Goal: Transaction & Acquisition: Purchase product/service

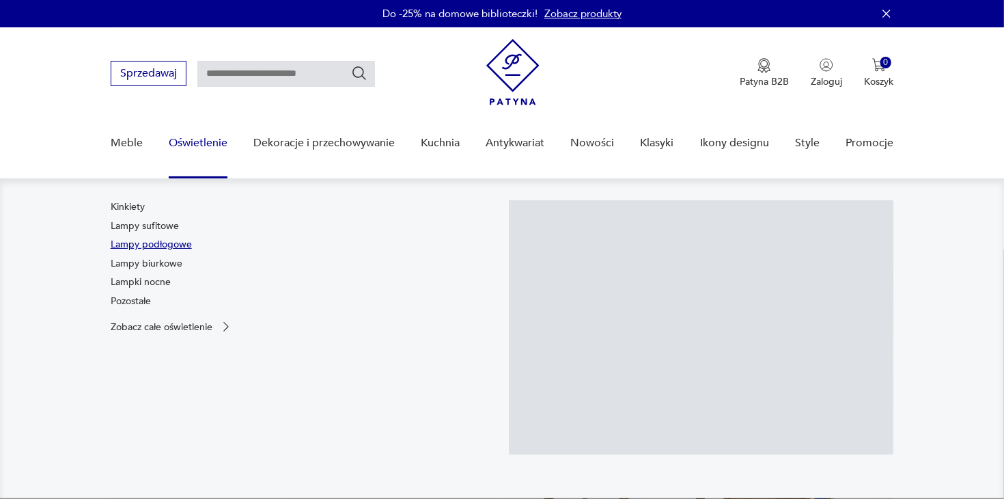
click at [165, 245] on link "Lampy podłogowe" at bounding box center [151, 245] width 81 height 14
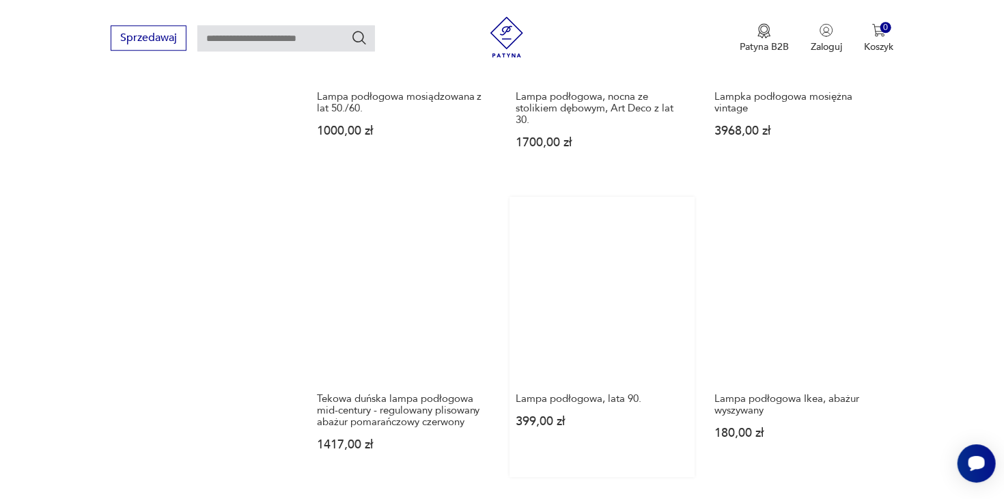
scroll to position [1607, 0]
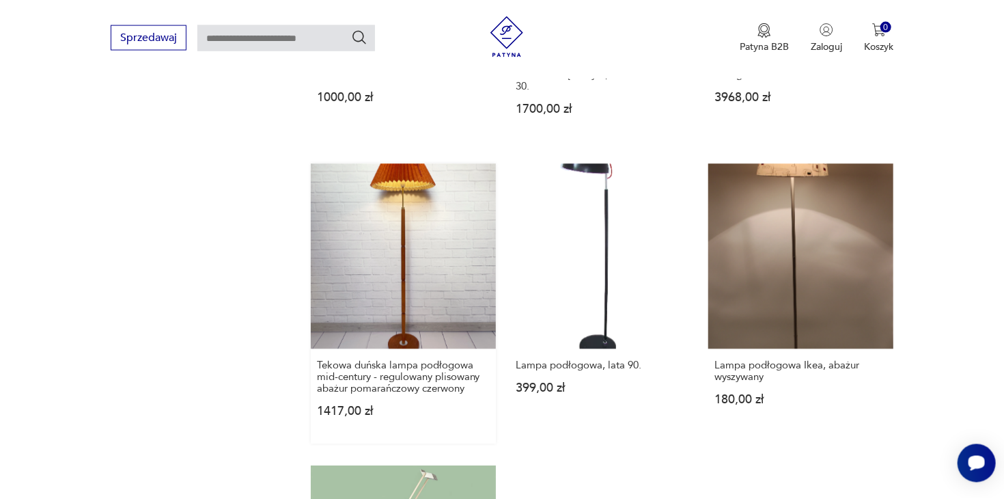
click at [460, 244] on link "Tekowa duńska lampa podłogowa mid-century - regulowany plisowany abażur pomarań…" at bounding box center [403, 304] width 185 height 280
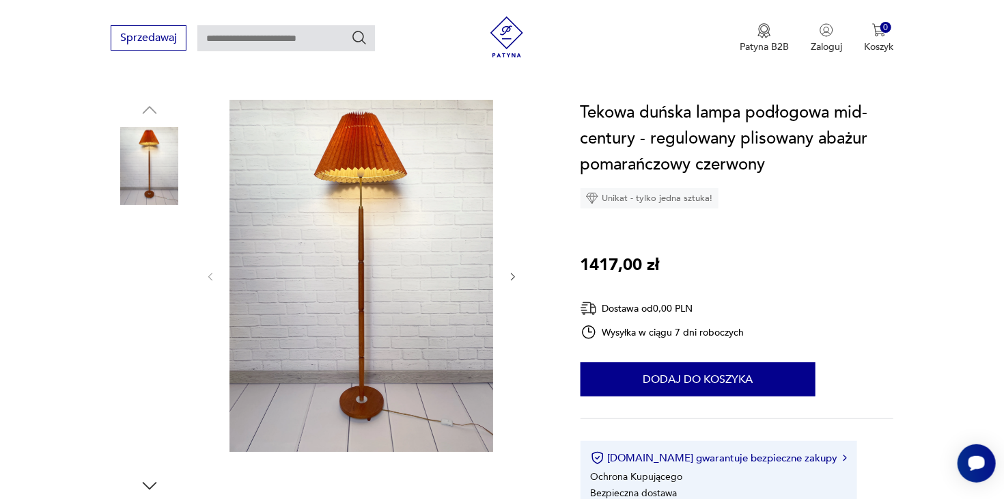
scroll to position [288, 0]
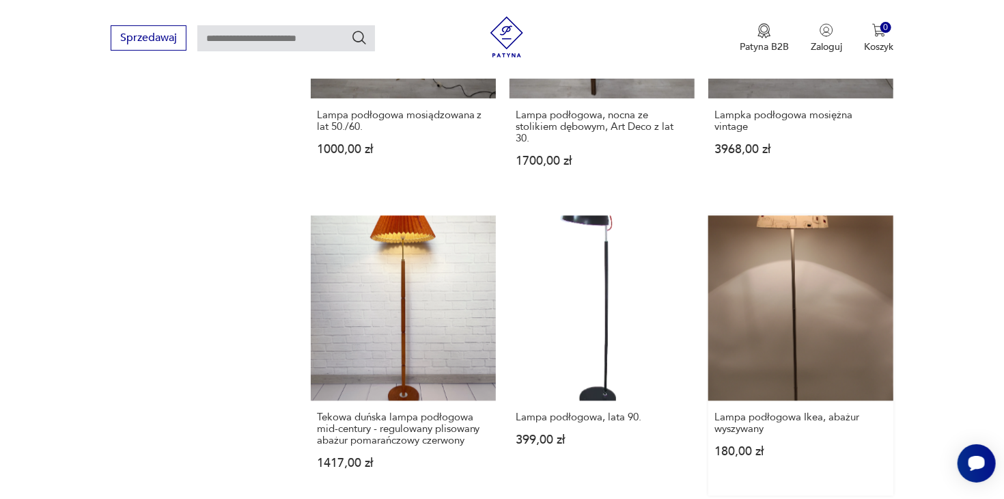
scroll to position [1547, 0]
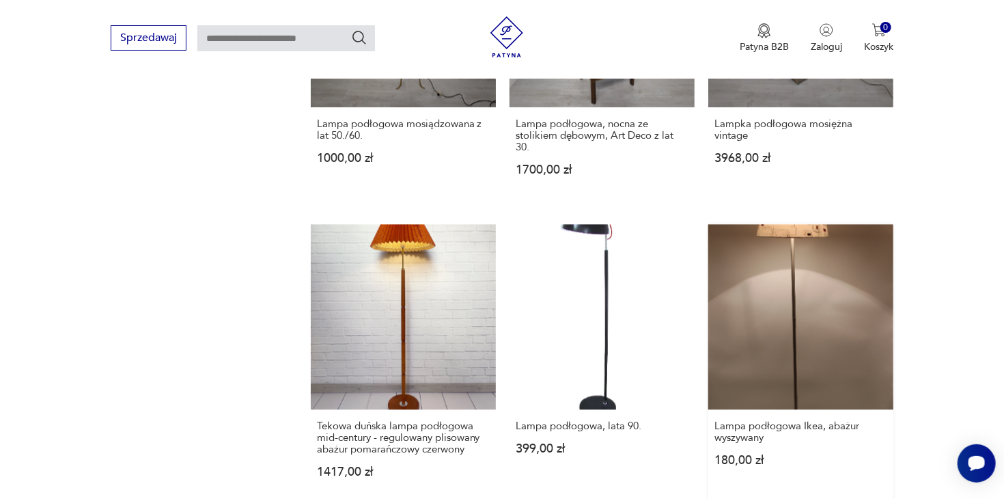
click at [846, 333] on link "Lampa podłogowa Ikea, abażur wyszywany 180,00 zł" at bounding box center [800, 364] width 185 height 280
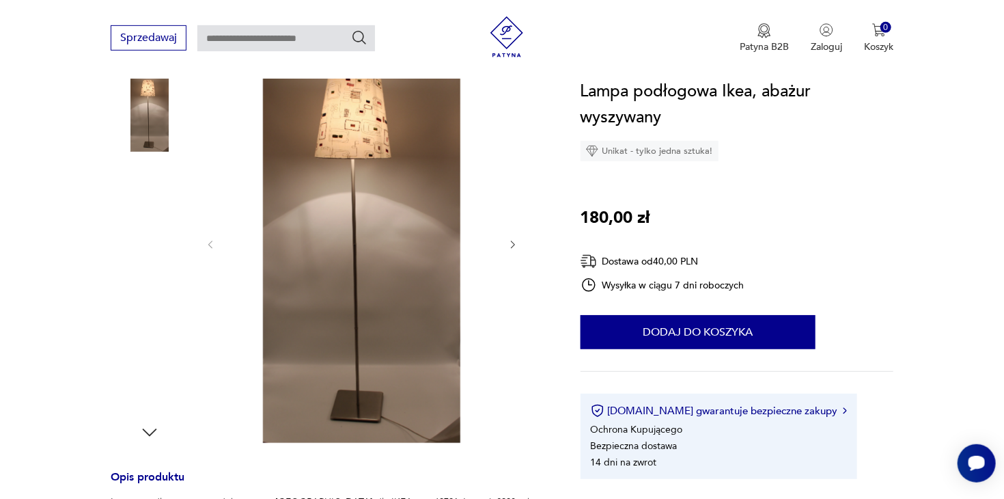
scroll to position [144, 0]
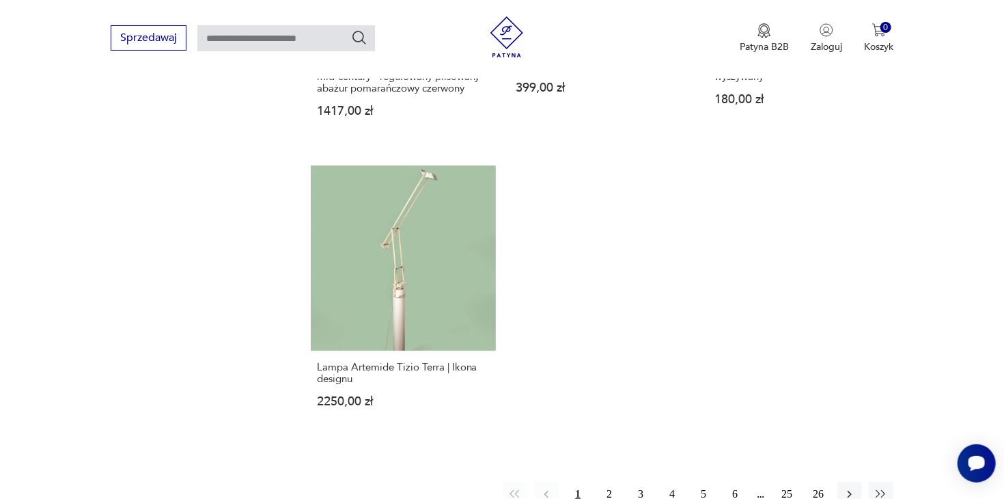
scroll to position [1979, 0]
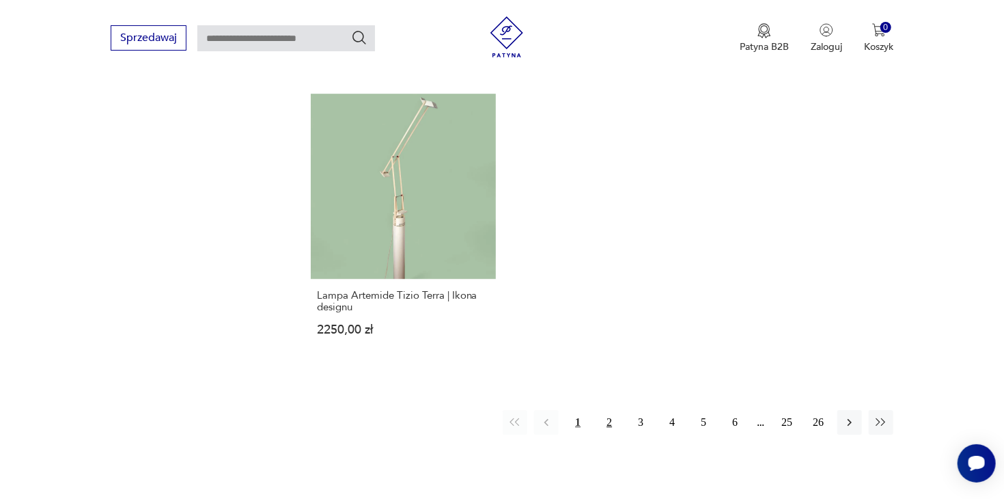
click at [611, 410] on button "2" at bounding box center [609, 422] width 25 height 25
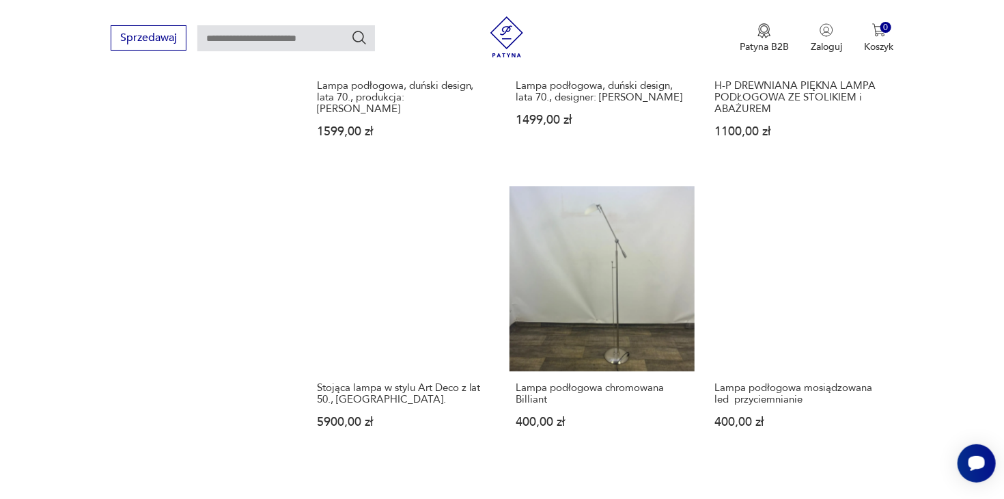
scroll to position [1980, 0]
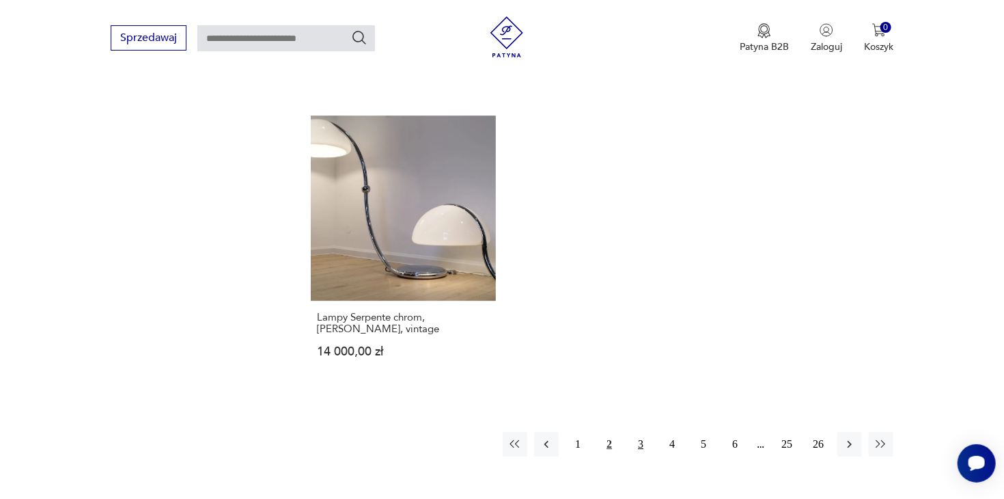
click at [639, 432] on button "3" at bounding box center [641, 444] width 25 height 25
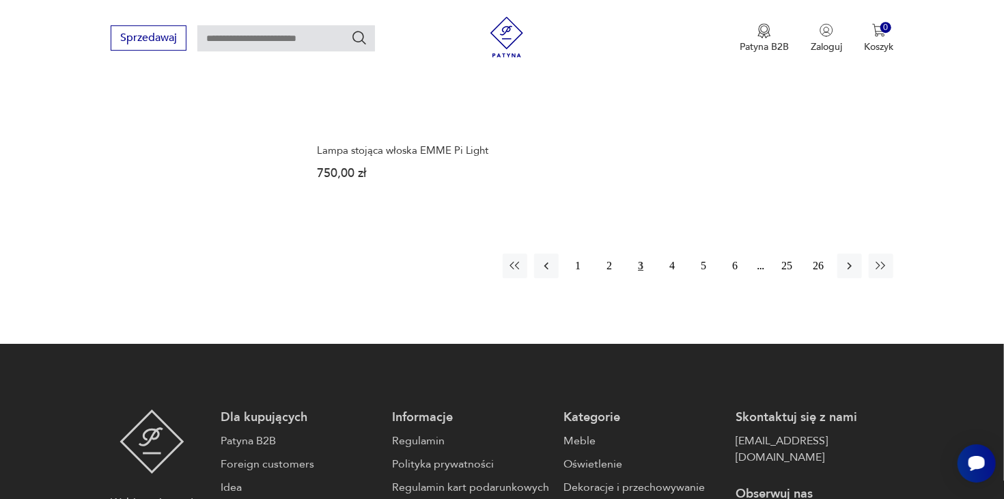
scroll to position [2125, 0]
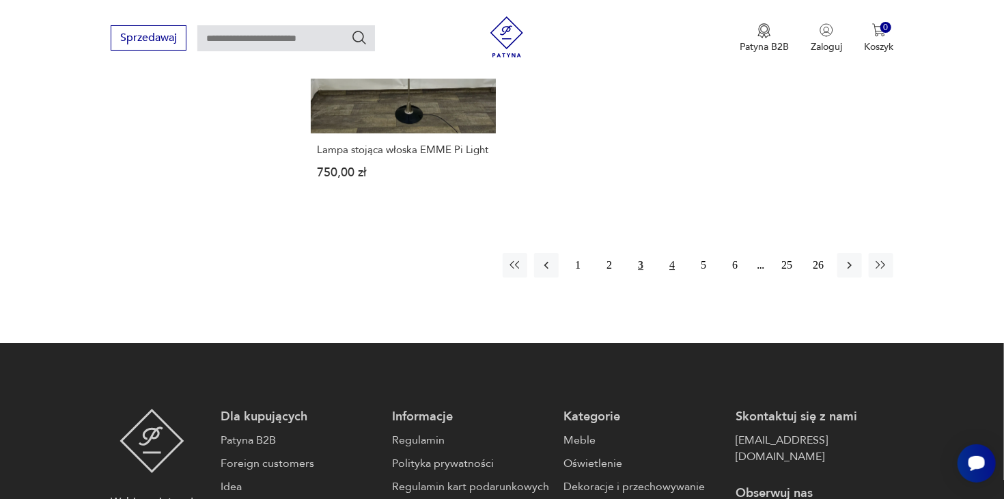
click at [674, 253] on button "4" at bounding box center [672, 265] width 25 height 25
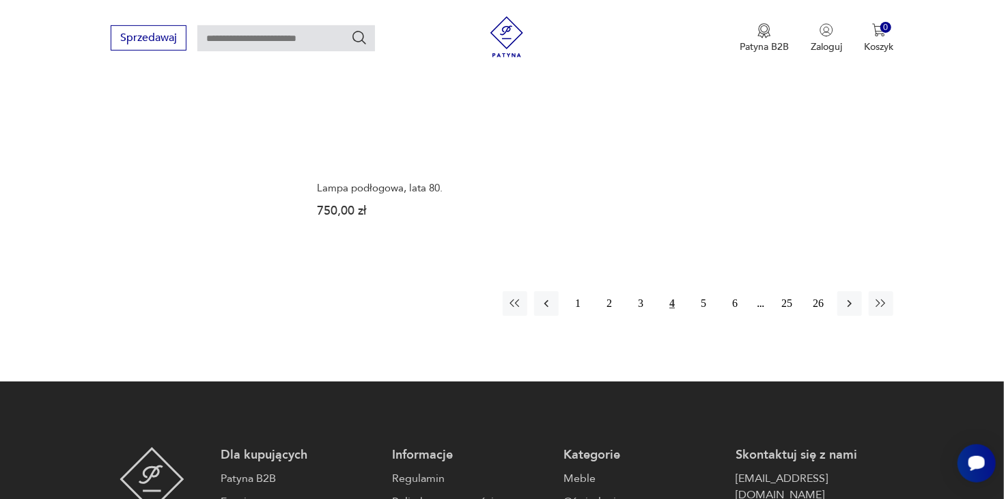
scroll to position [2125, 0]
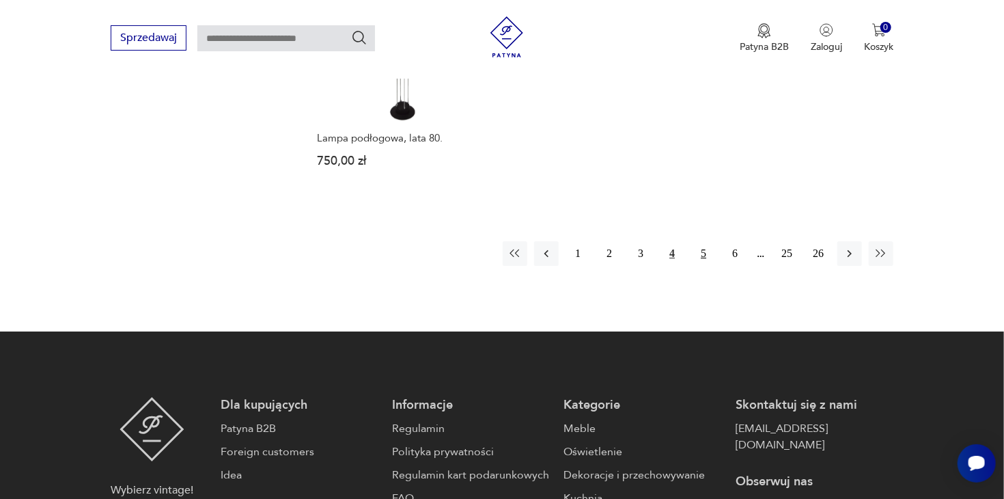
click at [708, 241] on button "5" at bounding box center [703, 253] width 25 height 25
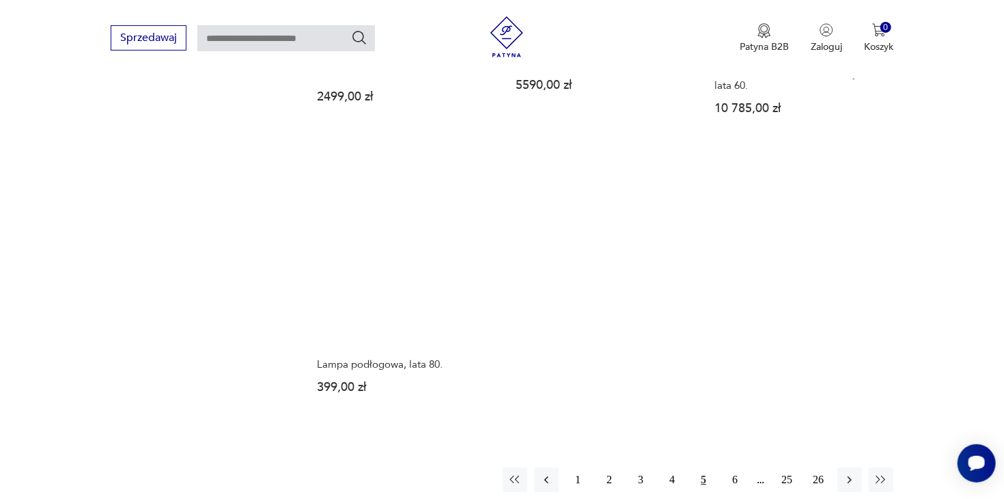
scroll to position [1980, 0]
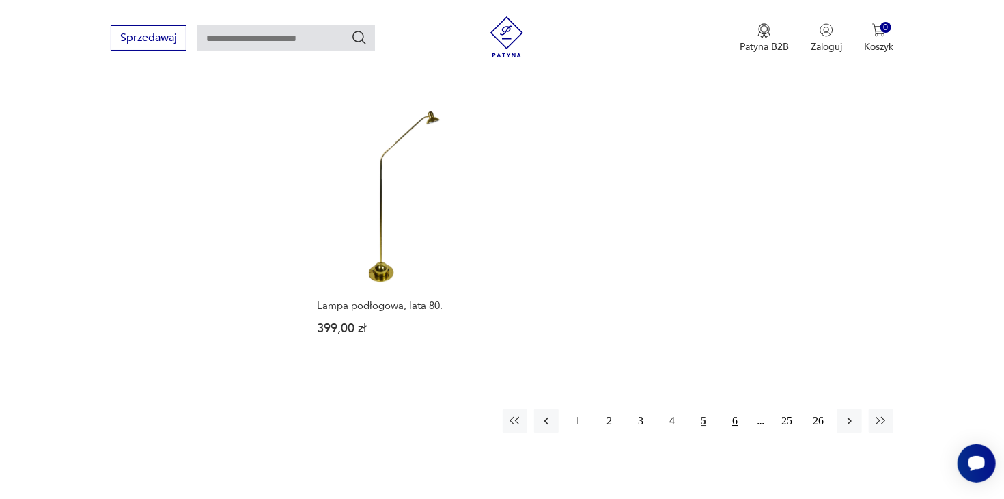
click at [735, 409] on button "6" at bounding box center [735, 421] width 25 height 25
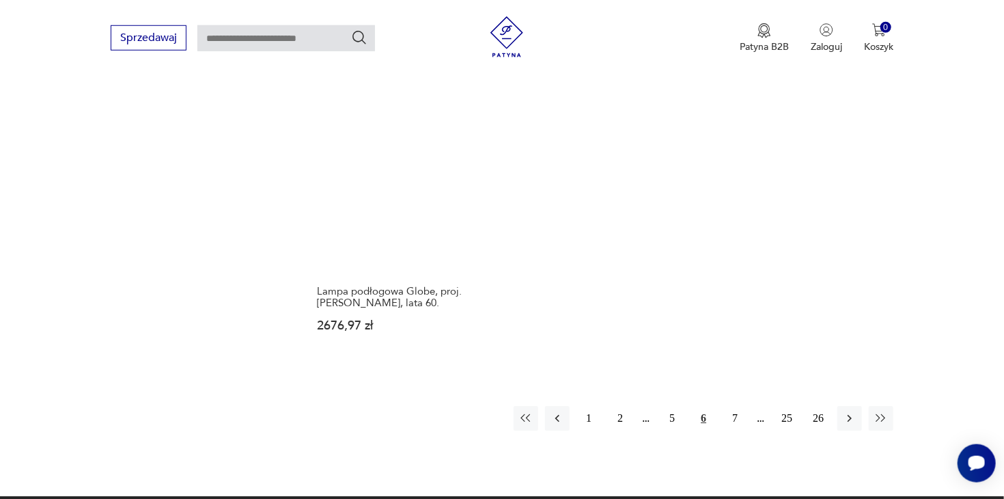
scroll to position [1980, 0]
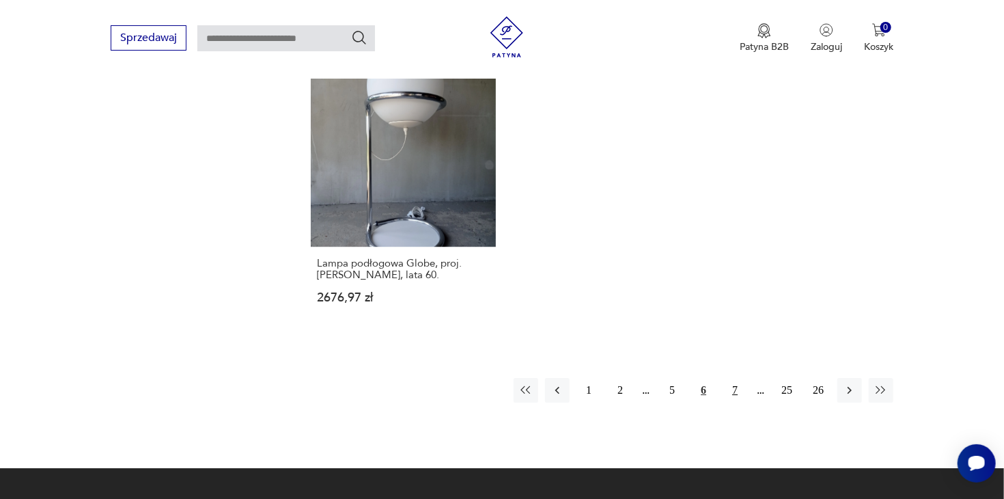
click at [736, 378] on button "7" at bounding box center [735, 390] width 25 height 25
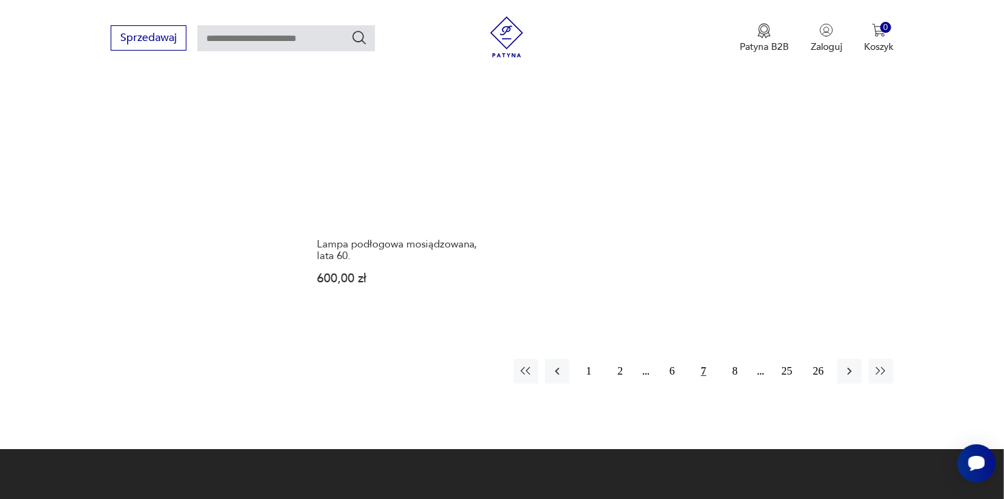
scroll to position [2052, 0]
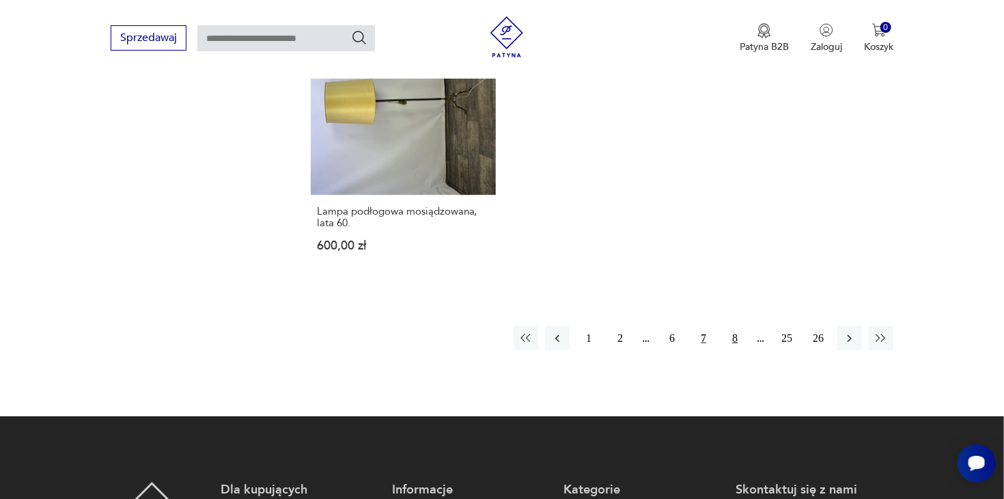
click at [734, 340] on button "8" at bounding box center [735, 338] width 25 height 25
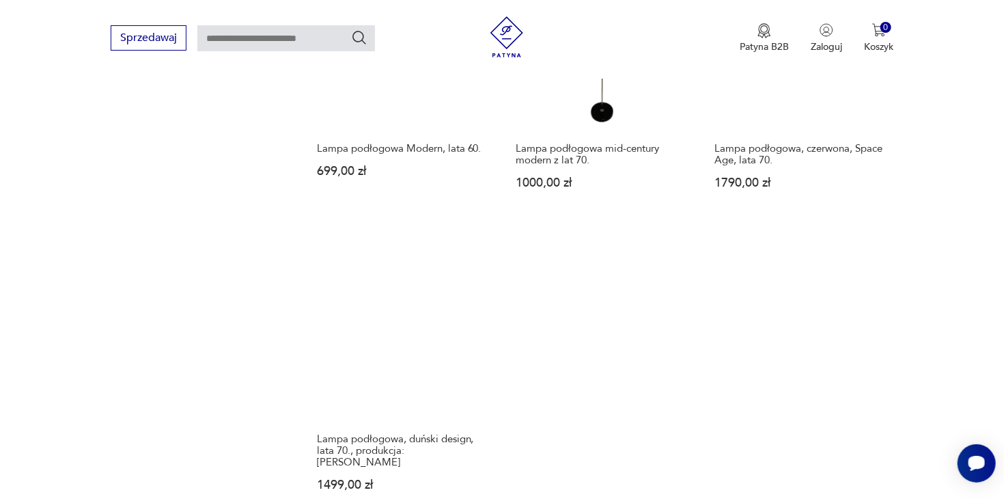
scroll to position [2125, 0]
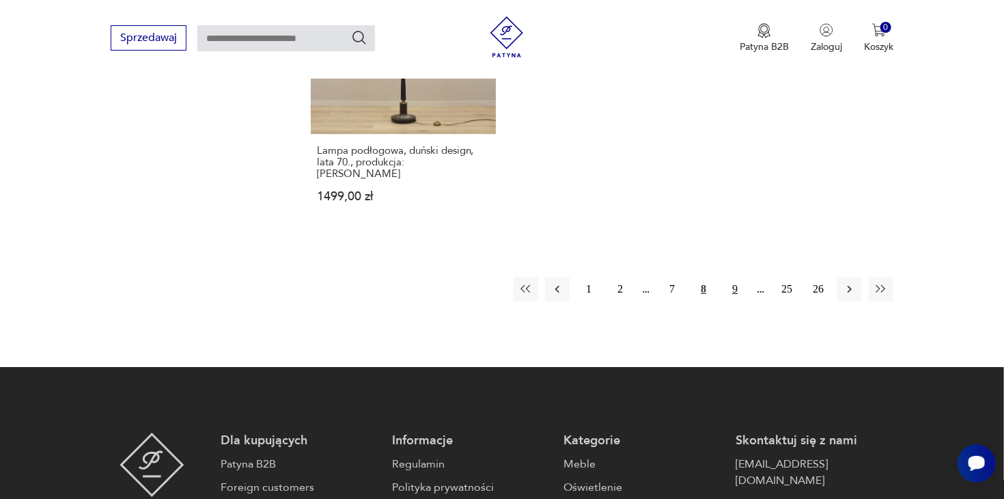
click at [740, 279] on button "9" at bounding box center [735, 289] width 25 height 25
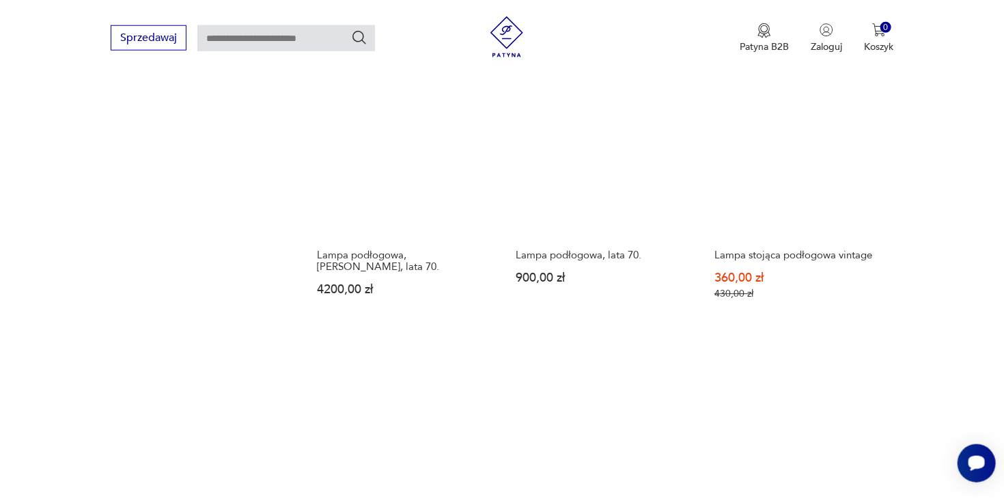
scroll to position [1908, 0]
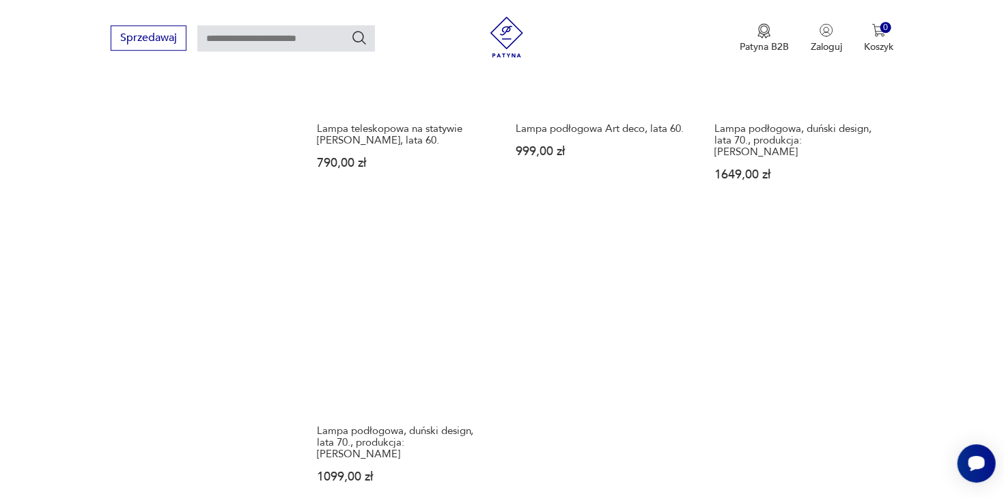
scroll to position [1908, 0]
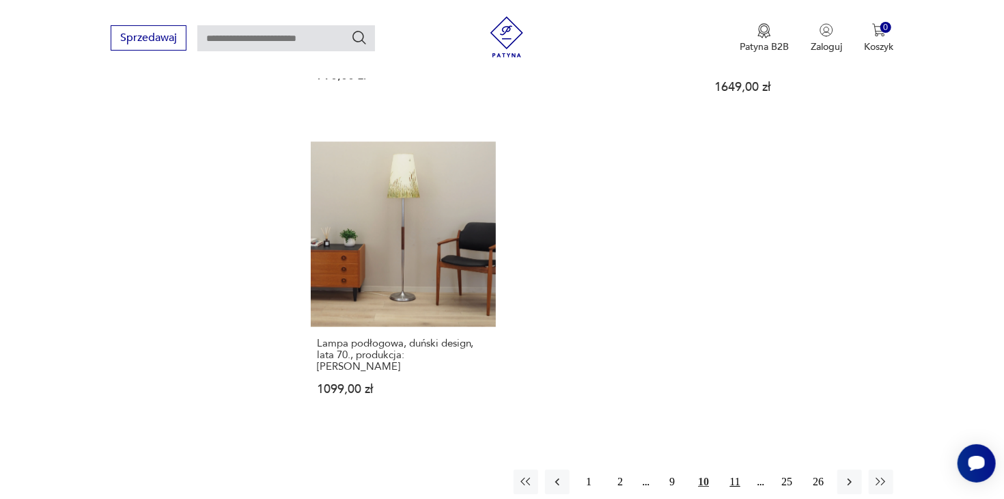
click at [734, 469] on button "11" at bounding box center [735, 481] width 25 height 25
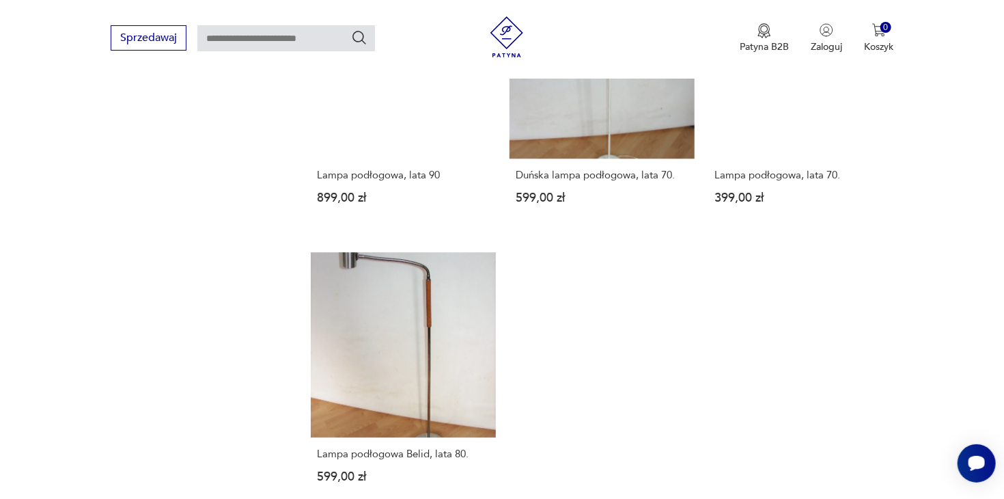
scroll to position [2125, 0]
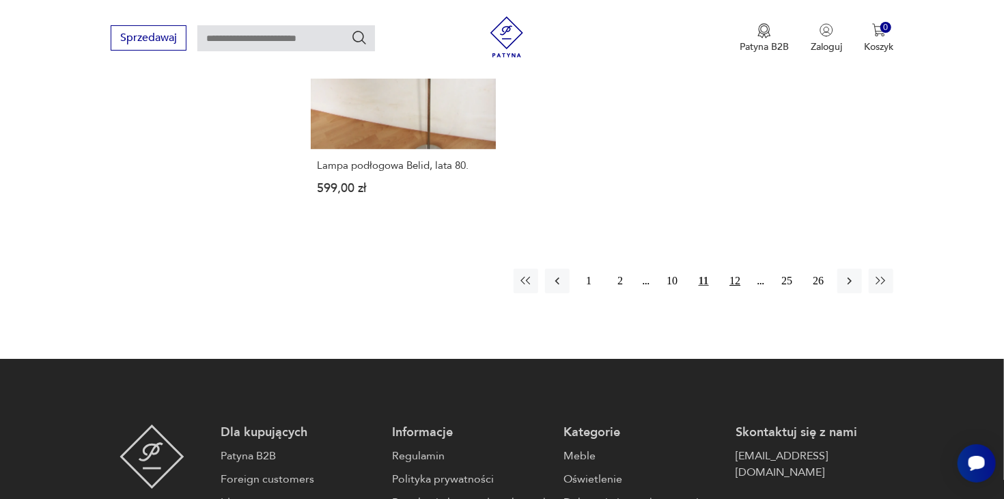
click at [734, 268] on button "12" at bounding box center [735, 280] width 25 height 25
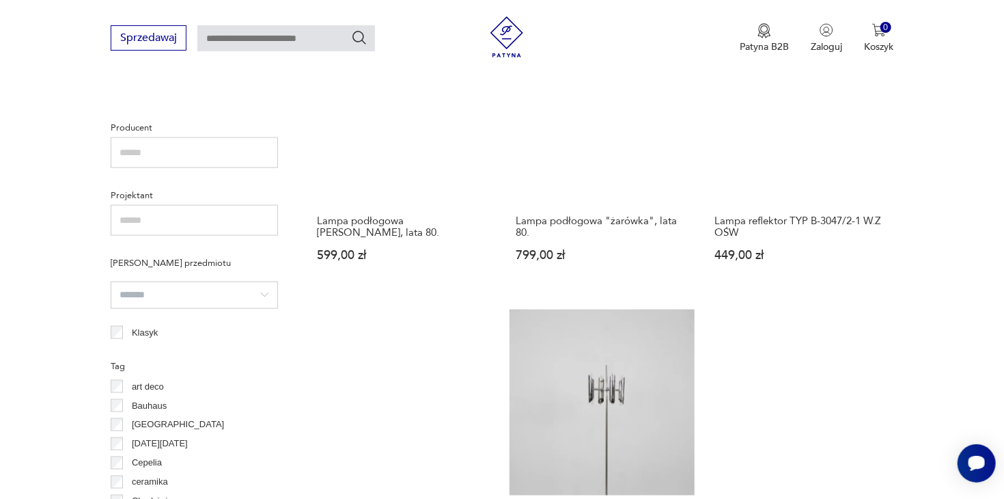
scroll to position [898, 0]
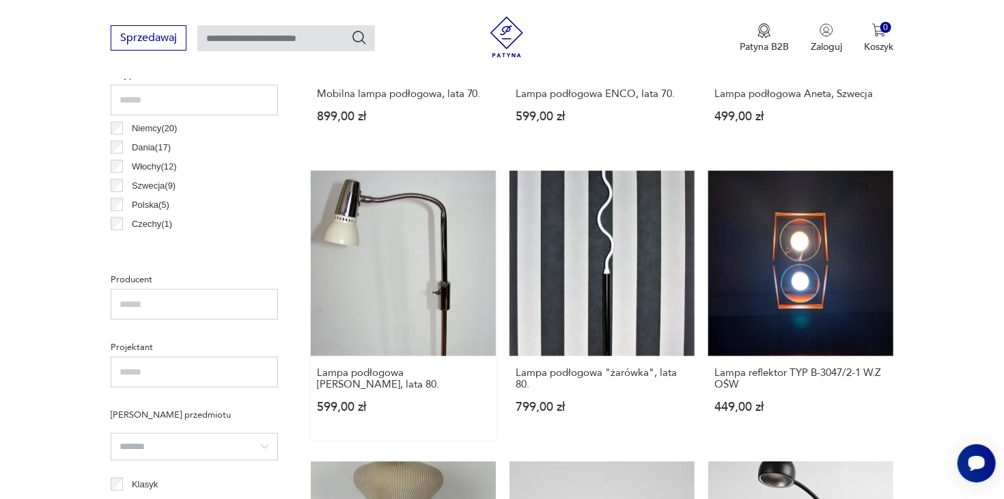
click at [432, 227] on link "Lampa podłogowa [PERSON_NAME], lata 80. 599,00 zł" at bounding box center [403, 305] width 185 height 268
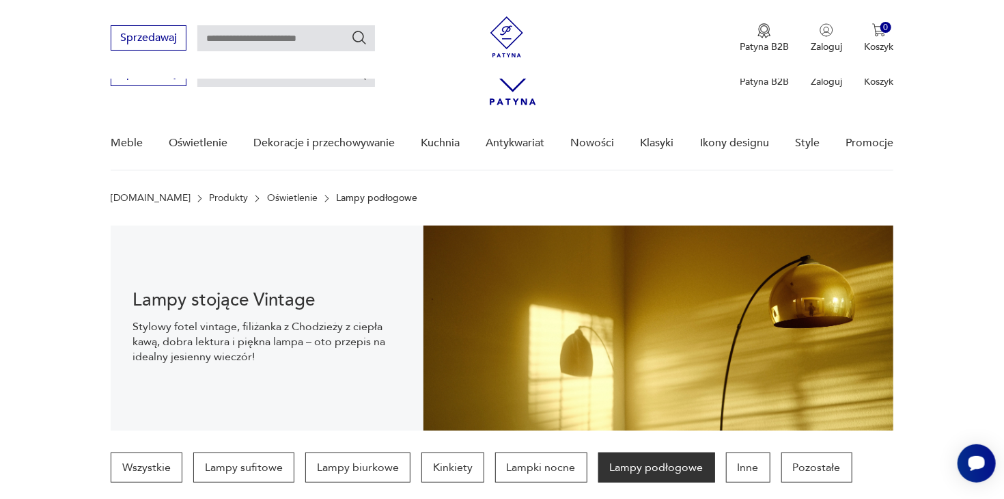
scroll to position [654, 0]
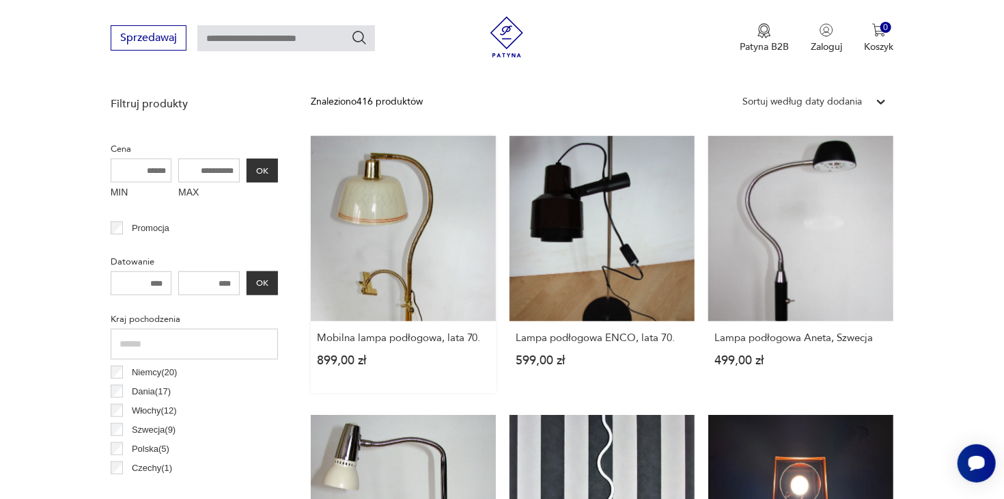
click at [370, 187] on link "Mobilna lampa podłogowa, lata 70. 899,00 zł" at bounding box center [403, 264] width 185 height 257
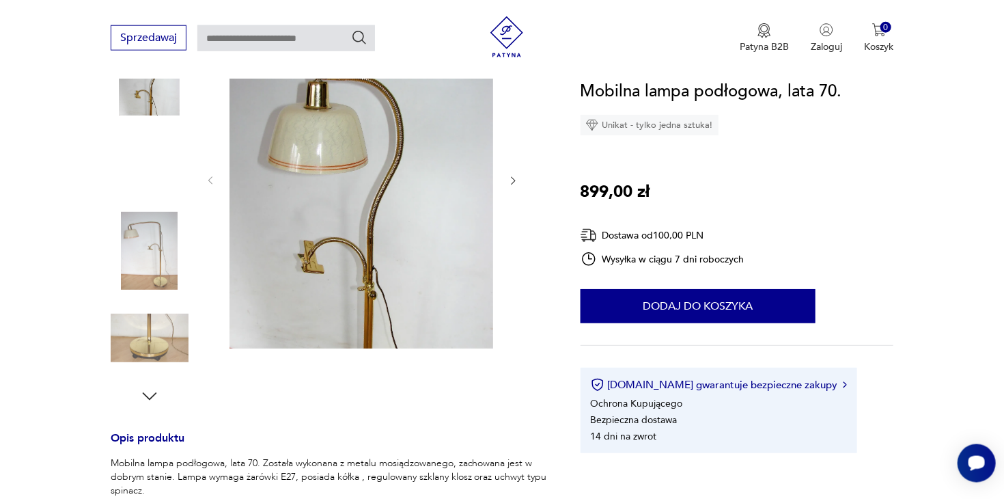
scroll to position [216, 0]
click at [152, 392] on icon "button" at bounding box center [149, 395] width 20 height 20
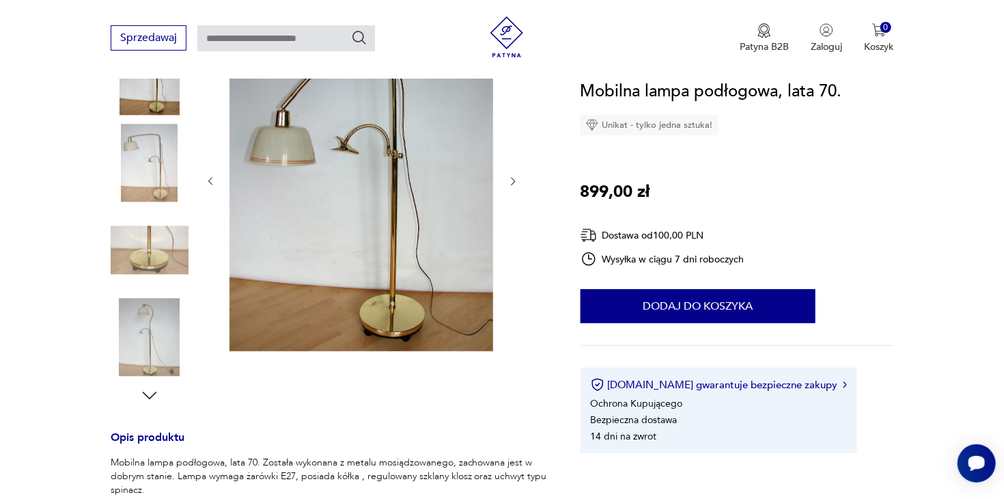
click at [152, 392] on icon "button" at bounding box center [149, 395] width 20 height 20
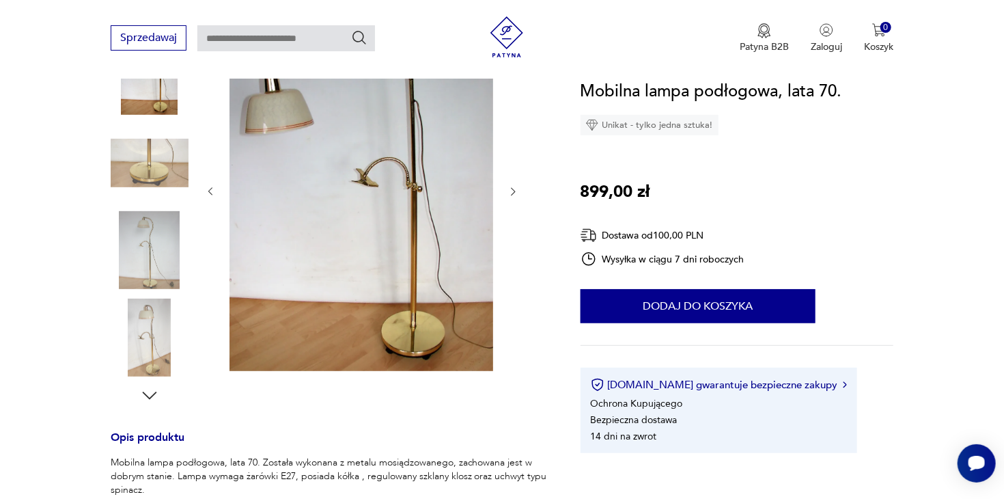
click at [152, 392] on icon "button" at bounding box center [149, 395] width 20 height 20
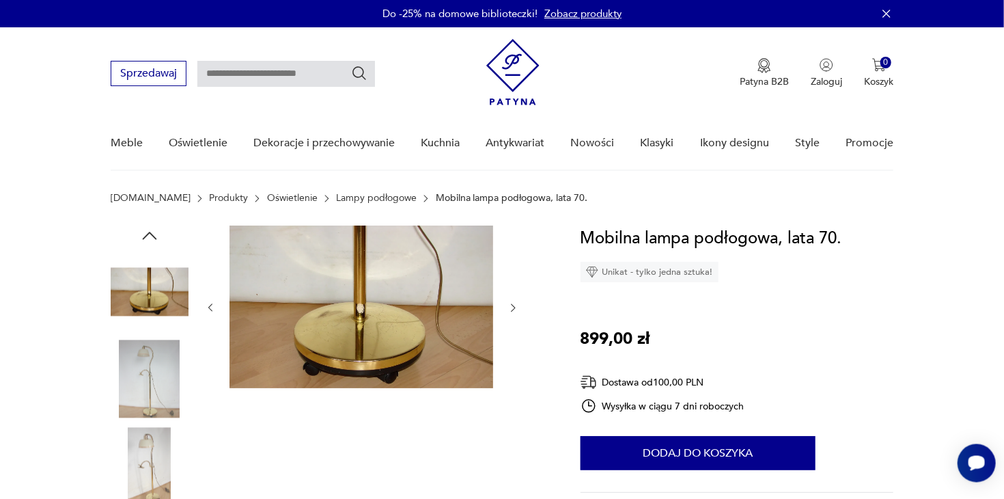
scroll to position [0, 0]
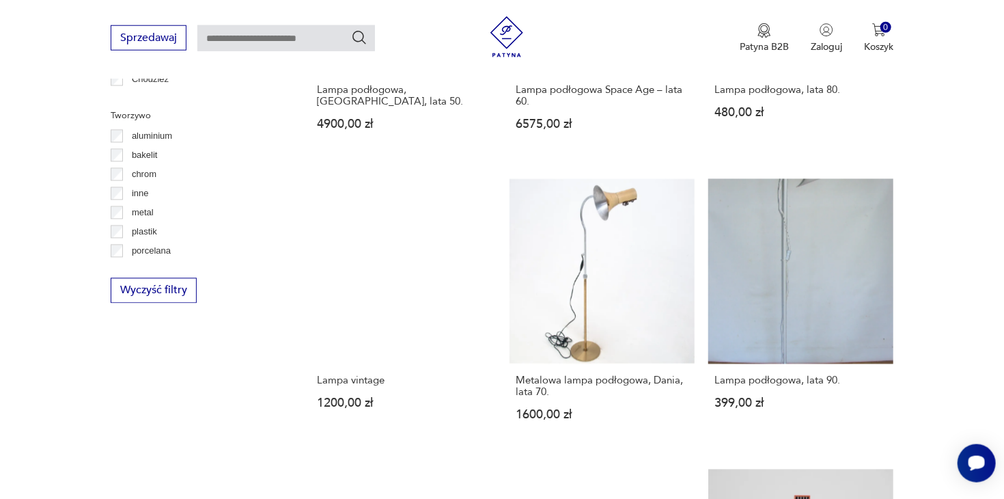
scroll to position [1231, 0]
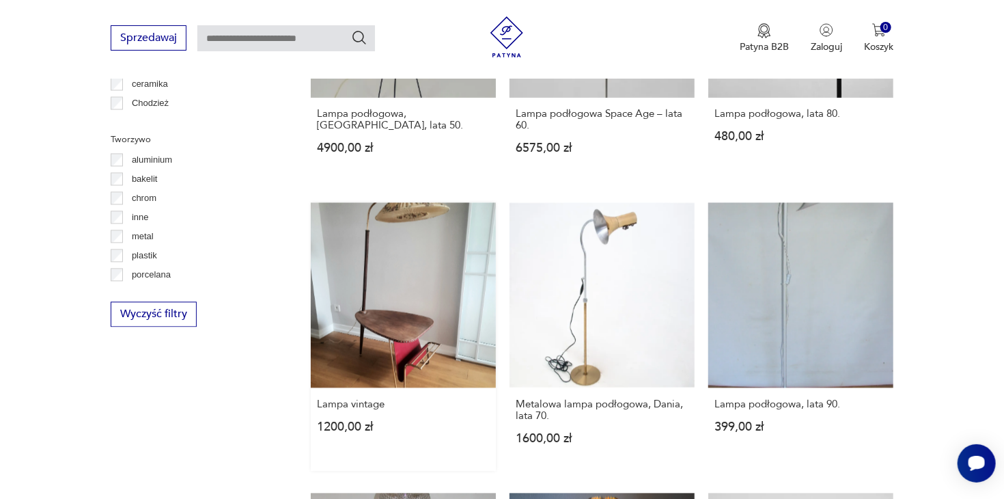
click at [436, 291] on link "Lampa vintage 1200,00 zł" at bounding box center [403, 337] width 185 height 268
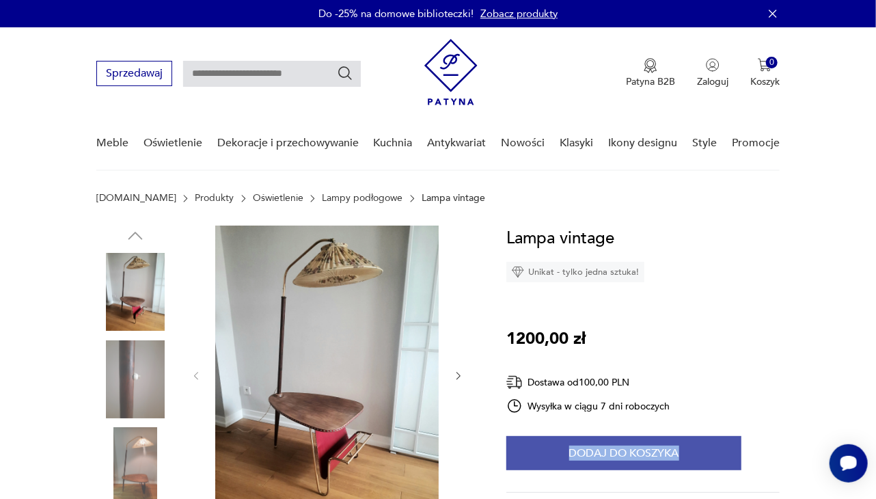
drag, startPoint x: 783, startPoint y: 414, endPoint x: 682, endPoint y: 441, distance: 103.9
